Goal: Use online tool/utility: Utilize a website feature to perform a specific function

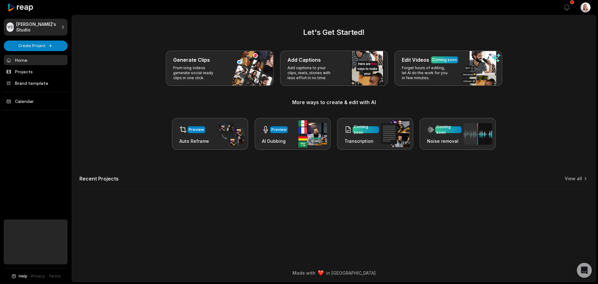
click at [26, 59] on link "Home" at bounding box center [36, 60] width 64 height 10
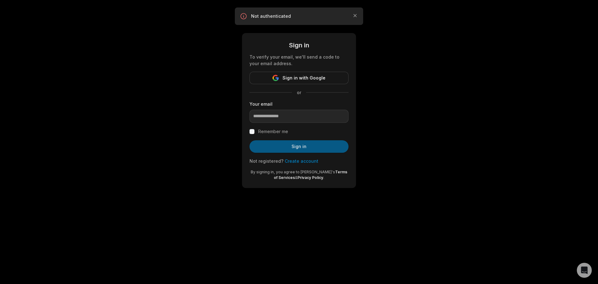
click at [296, 148] on button "Sign in" at bounding box center [298, 146] width 99 height 12
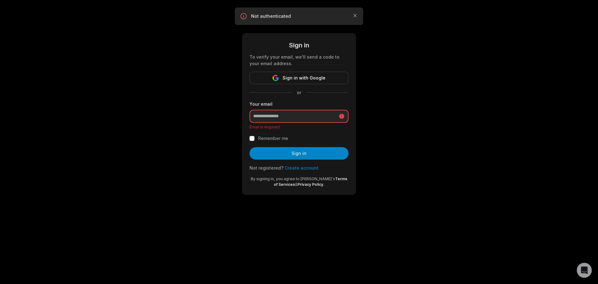
click at [276, 118] on input "email" at bounding box center [298, 116] width 99 height 13
type input "**********"
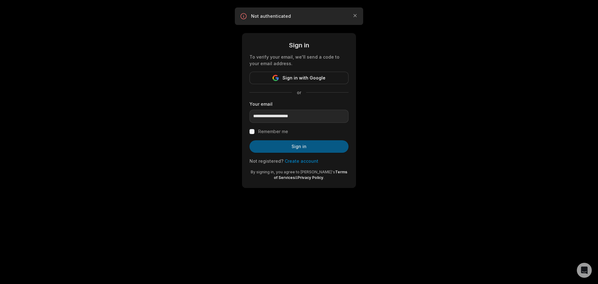
click at [292, 148] on button "Sign in" at bounding box center [298, 146] width 99 height 12
click at [278, 144] on button "Sign in" at bounding box center [298, 146] width 99 height 12
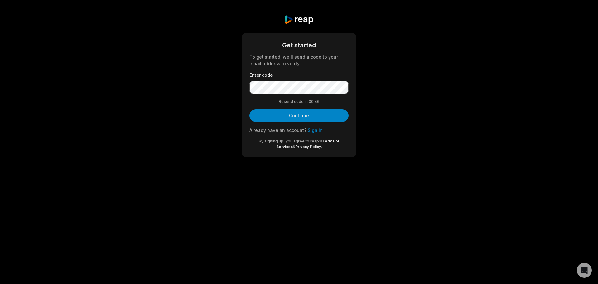
click at [324, 118] on button "Continue" at bounding box center [298, 115] width 99 height 12
click at [222, 87] on div "Get started To get started, we'll send a code to your email address to verify. …" at bounding box center [299, 86] width 598 height 172
click at [313, 114] on button "Continue" at bounding box center [298, 115] width 99 height 12
click at [355, 15] on icon "button" at bounding box center [354, 15] width 3 height 3
click at [309, 131] on link "Sign in" at bounding box center [314, 129] width 15 height 5
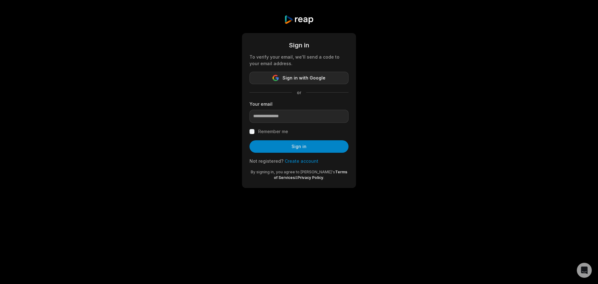
click at [299, 78] on span "Sign in with Google" at bounding box center [303, 77] width 43 height 7
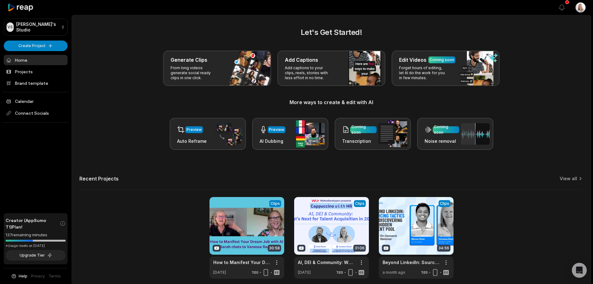
scroll to position [27, 0]
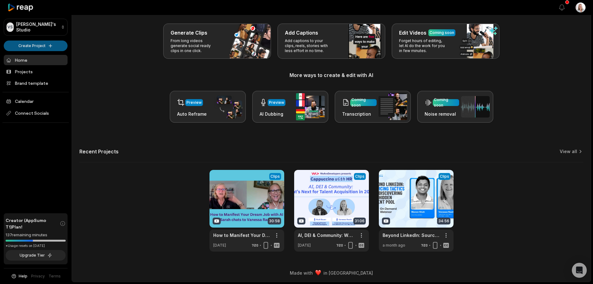
click at [38, 45] on html "VS Vanessa's Studio Create Project Home Projects Brand template Calendar Connec…" at bounding box center [296, 115] width 593 height 284
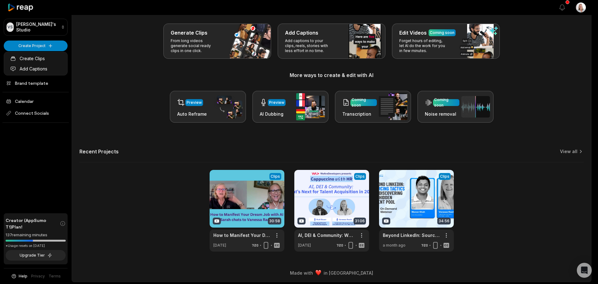
click at [38, 46] on html "VS Vanessa's Studio Create Project Home Projects Brand template Calendar Connec…" at bounding box center [299, 115] width 598 height 284
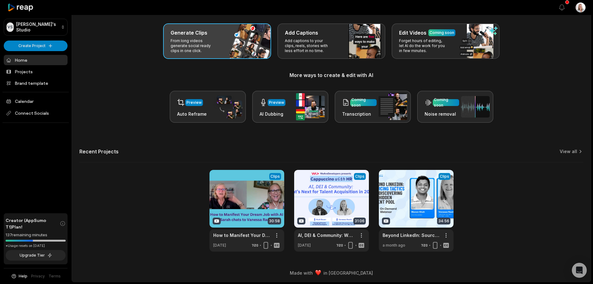
click at [220, 44] on div "Generate Clips From long videos generate social ready clips in one click." at bounding box center [217, 40] width 108 height 35
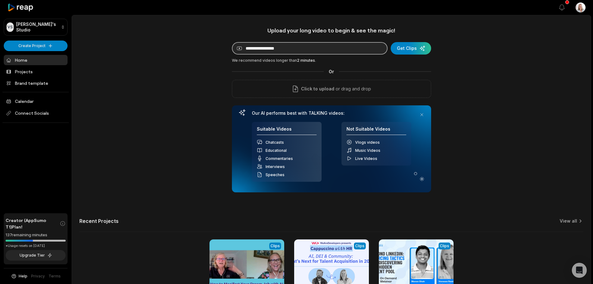
paste input "**********"
type input "**********"
click at [406, 53] on div "submit" at bounding box center [411, 48] width 40 height 12
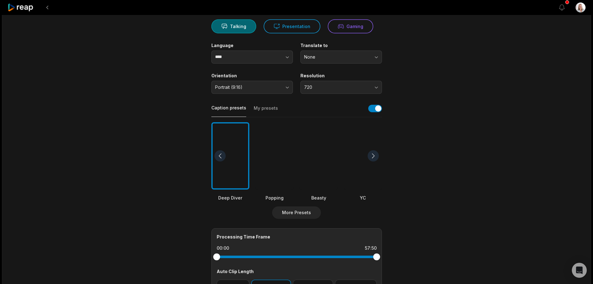
scroll to position [62, 0]
click at [261, 110] on button "My presets" at bounding box center [266, 111] width 24 height 12
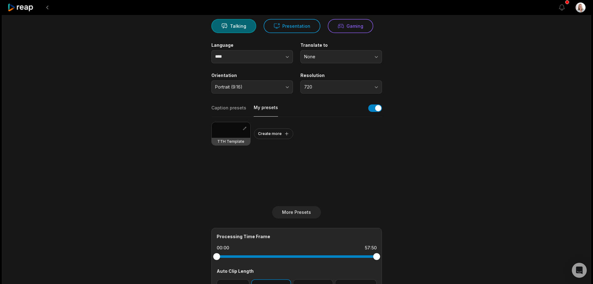
click at [234, 131] on div at bounding box center [231, 130] width 39 height 16
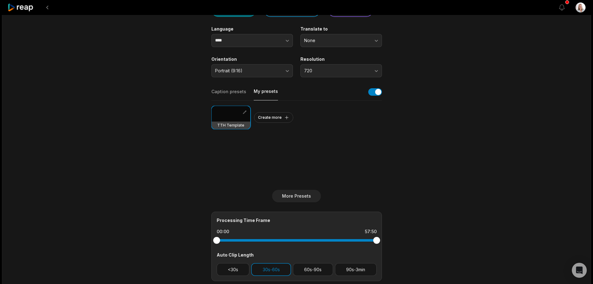
scroll to position [124, 0]
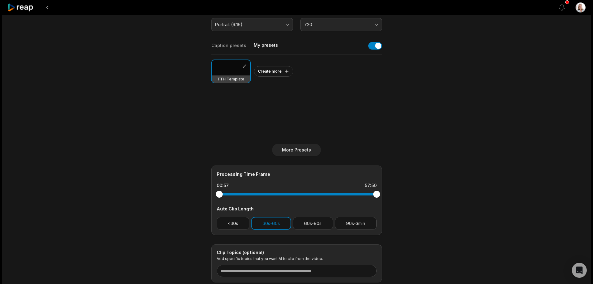
click at [219, 193] on div at bounding box center [219, 193] width 7 height 7
click at [306, 224] on button "60s-90s" at bounding box center [313, 223] width 40 height 13
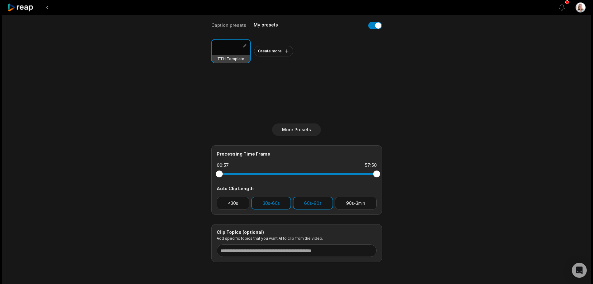
scroll to position [156, 0]
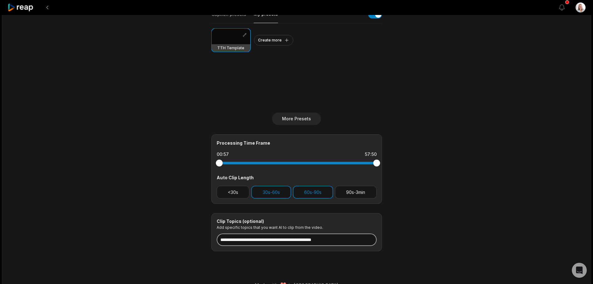
click at [268, 239] on input at bounding box center [297, 239] width 160 height 12
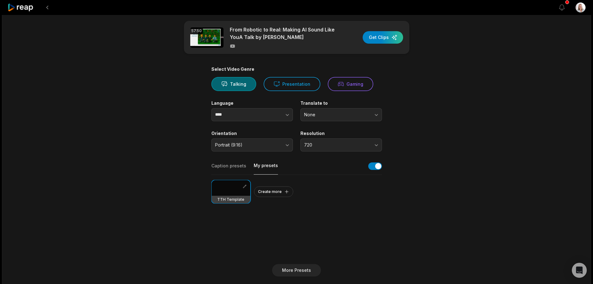
scroll to position [0, 0]
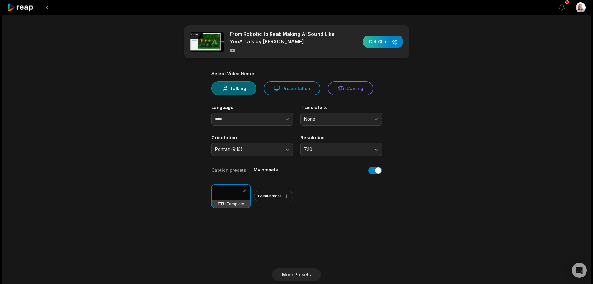
type input "**********"
drag, startPoint x: 389, startPoint y: 45, endPoint x: 395, endPoint y: 49, distance: 7.2
click at [389, 45] on div "button" at bounding box center [383, 41] width 40 height 12
